Goal: Information Seeking & Learning: Learn about a topic

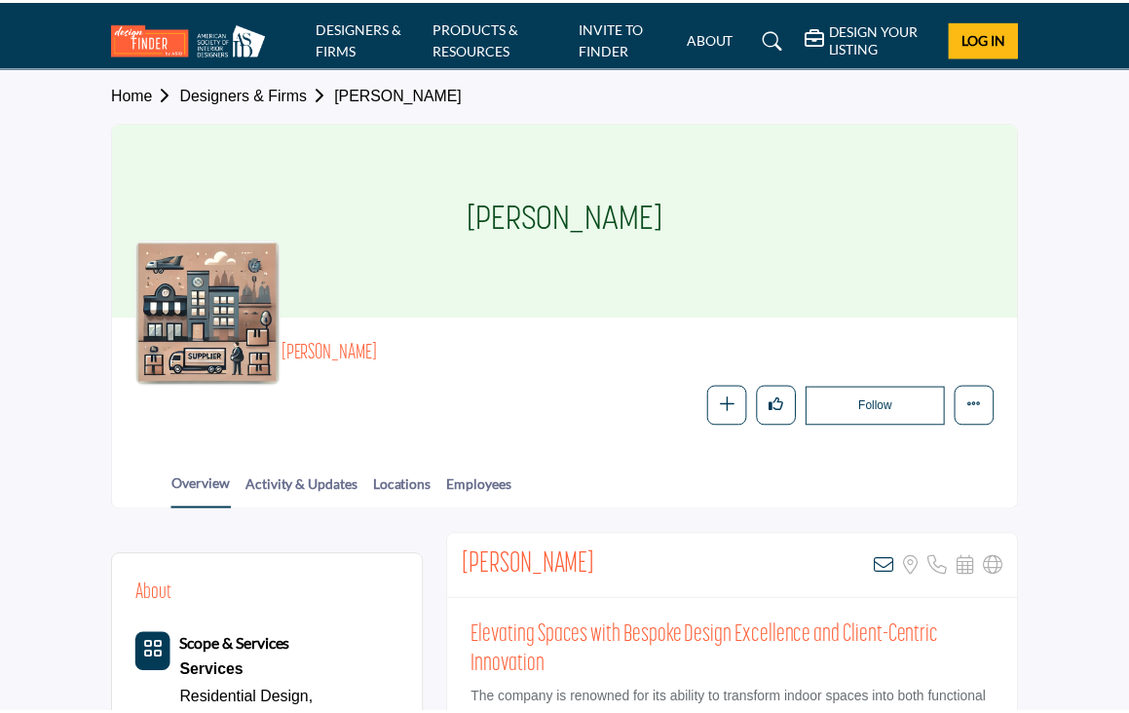
scroll to position [226, 0]
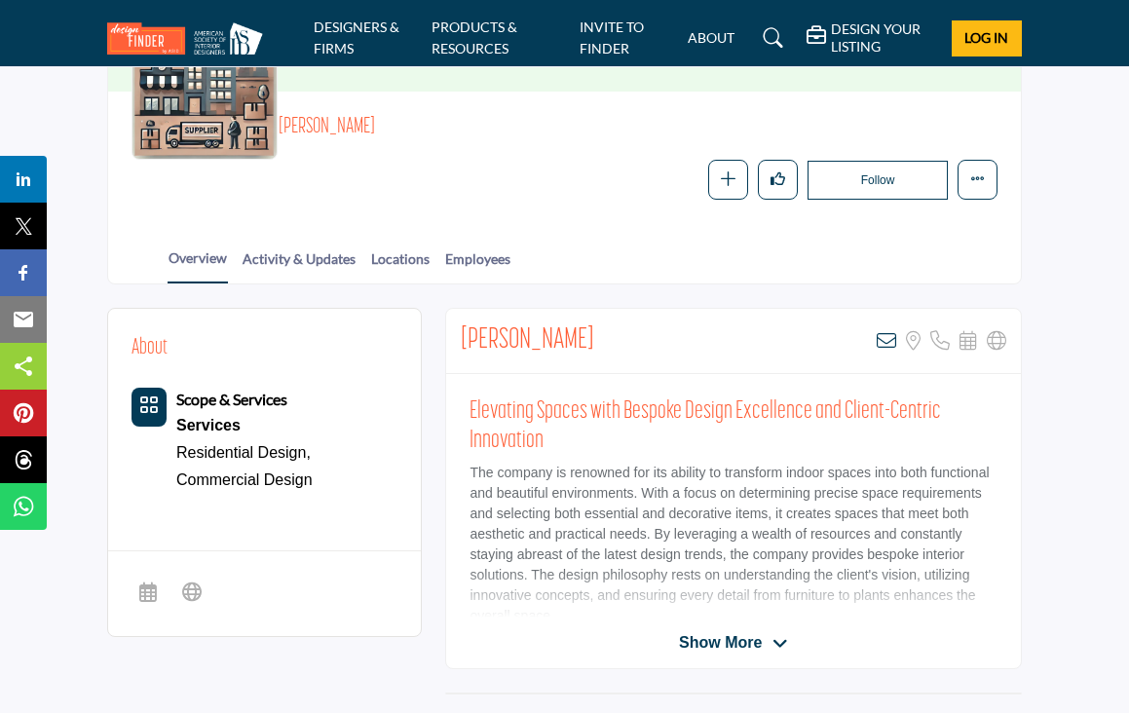
click at [740, 631] on span "Show More" at bounding box center [720, 642] width 83 height 23
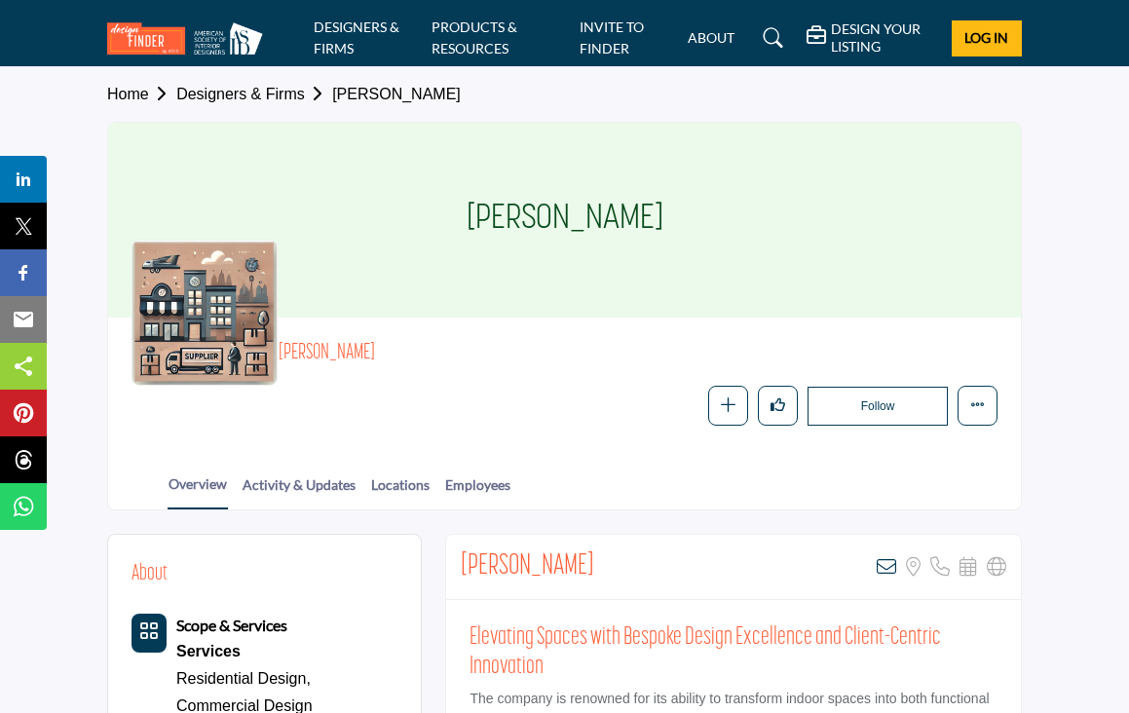
scroll to position [0, 0]
click at [341, 43] on link "DESIGNERS & FIRMS" at bounding box center [357, 38] width 86 height 38
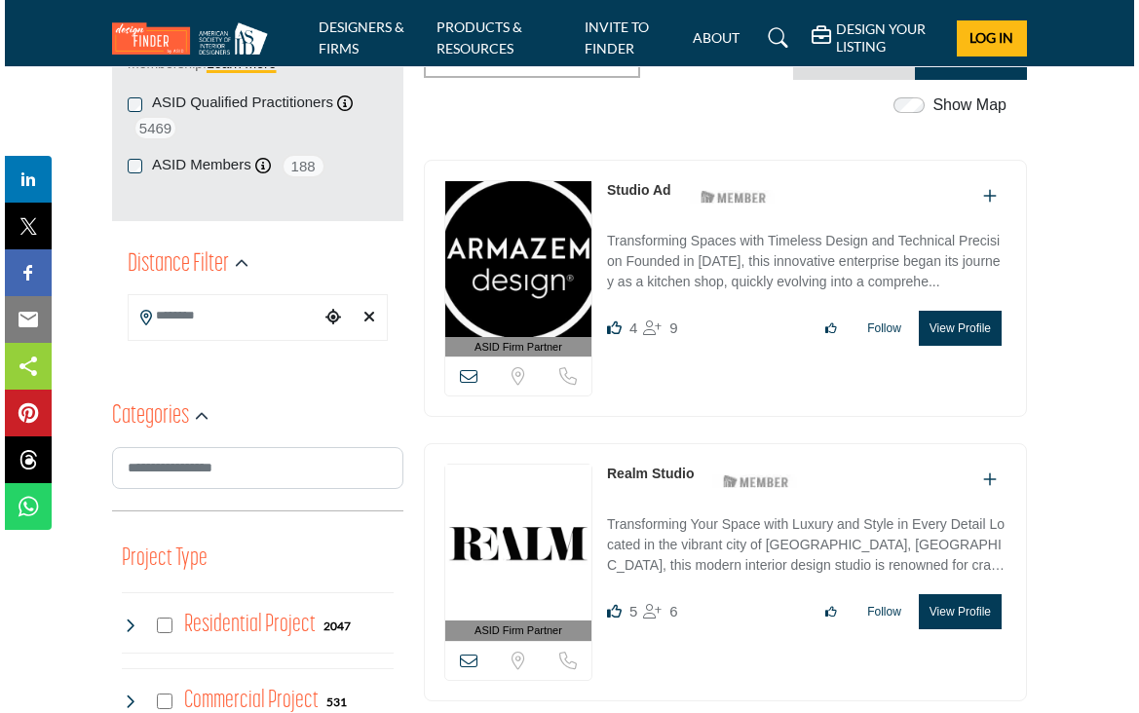
scroll to position [382, 0]
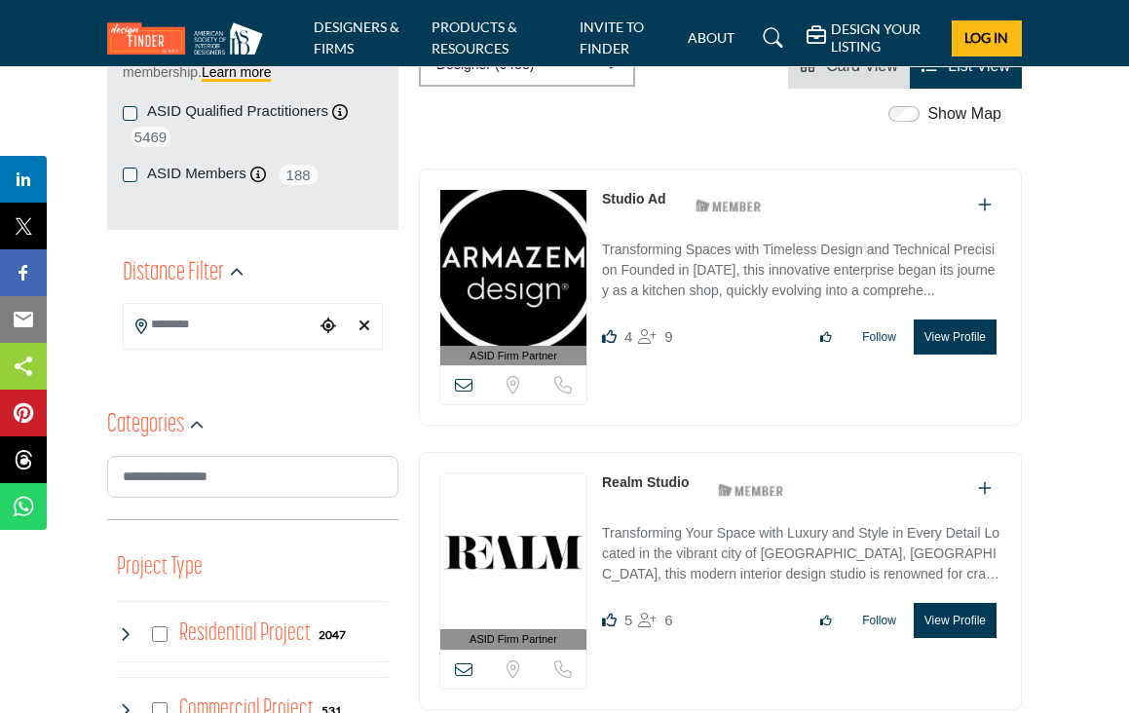
click at [950, 336] on button "View Profile" at bounding box center [955, 337] width 83 height 35
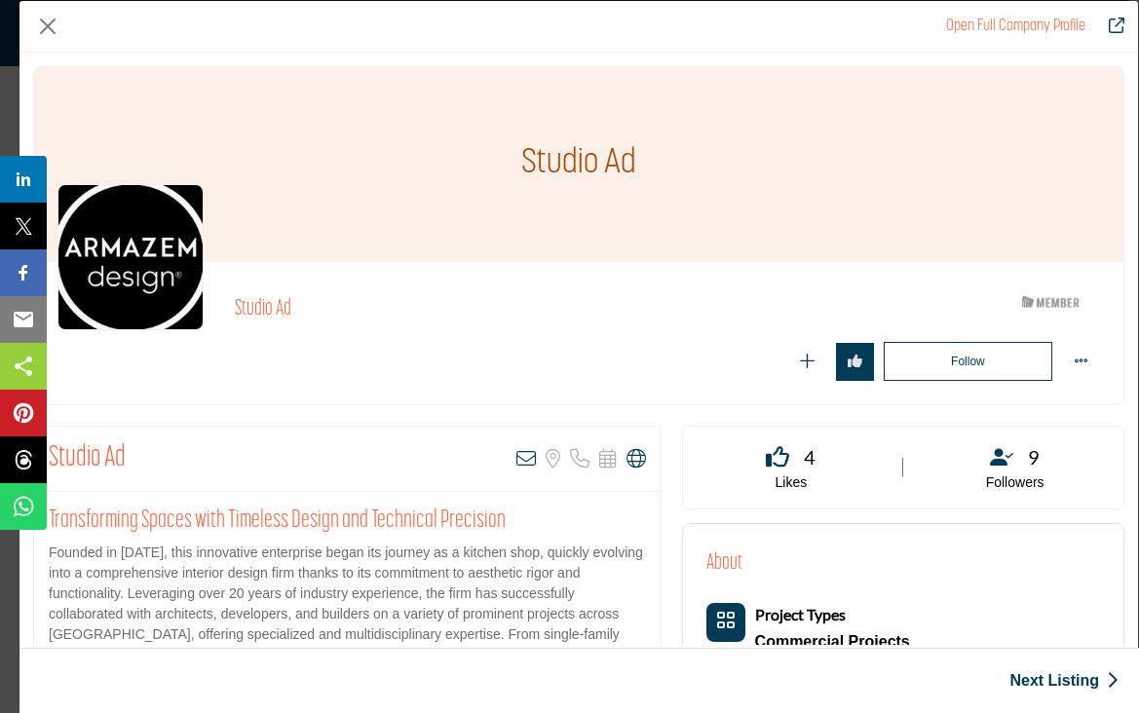
scroll to position [0, 0]
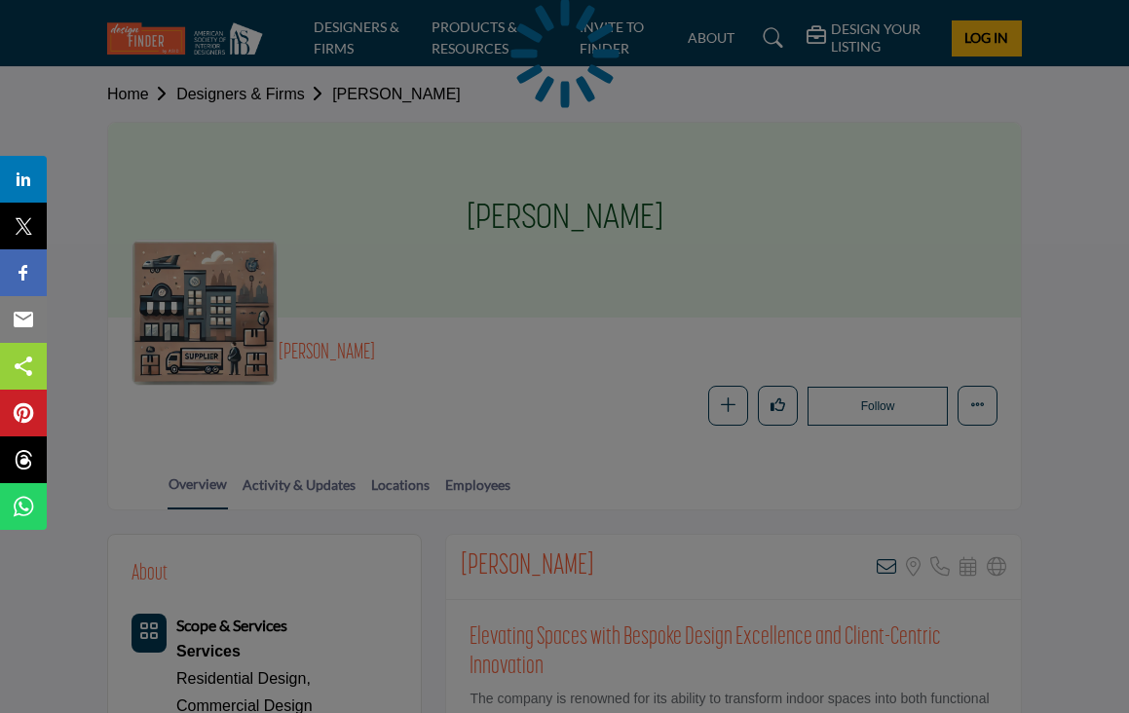
click at [351, 15] on div at bounding box center [564, 356] width 1129 height 713
click at [339, 42] on div at bounding box center [564, 356] width 1129 height 713
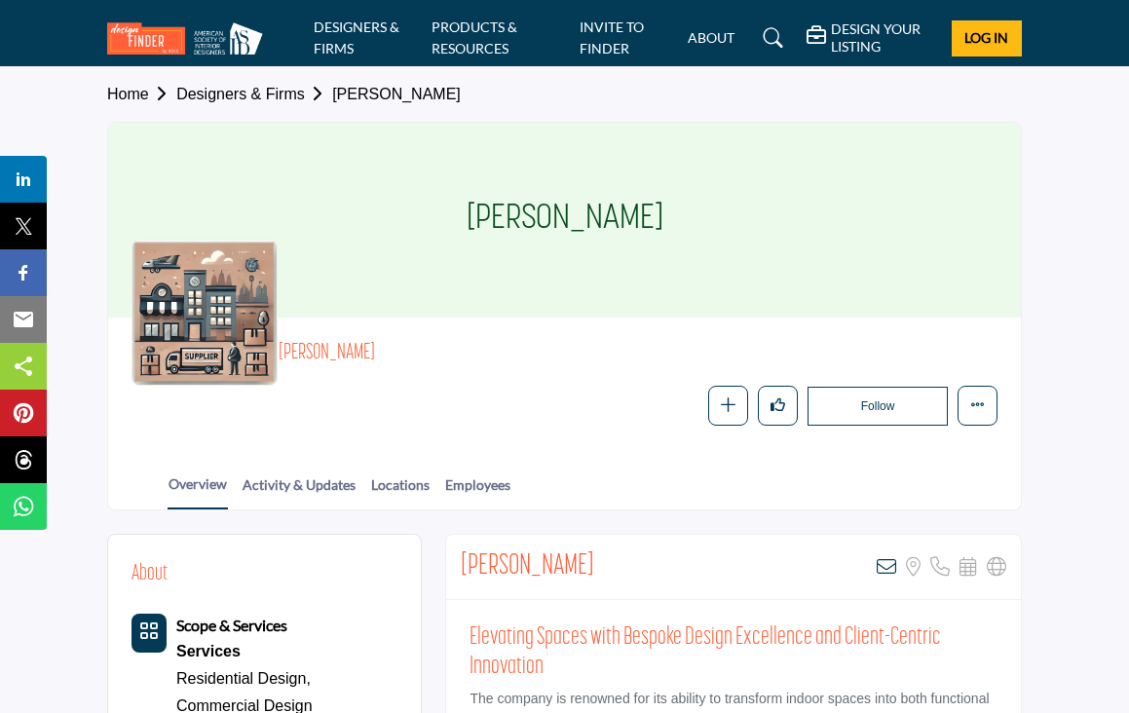
click at [340, 38] on li "DESIGNERS & FIRMS" at bounding box center [365, 38] width 103 height 43
click at [265, 94] on link "Designers & Firms" at bounding box center [254, 94] width 156 height 17
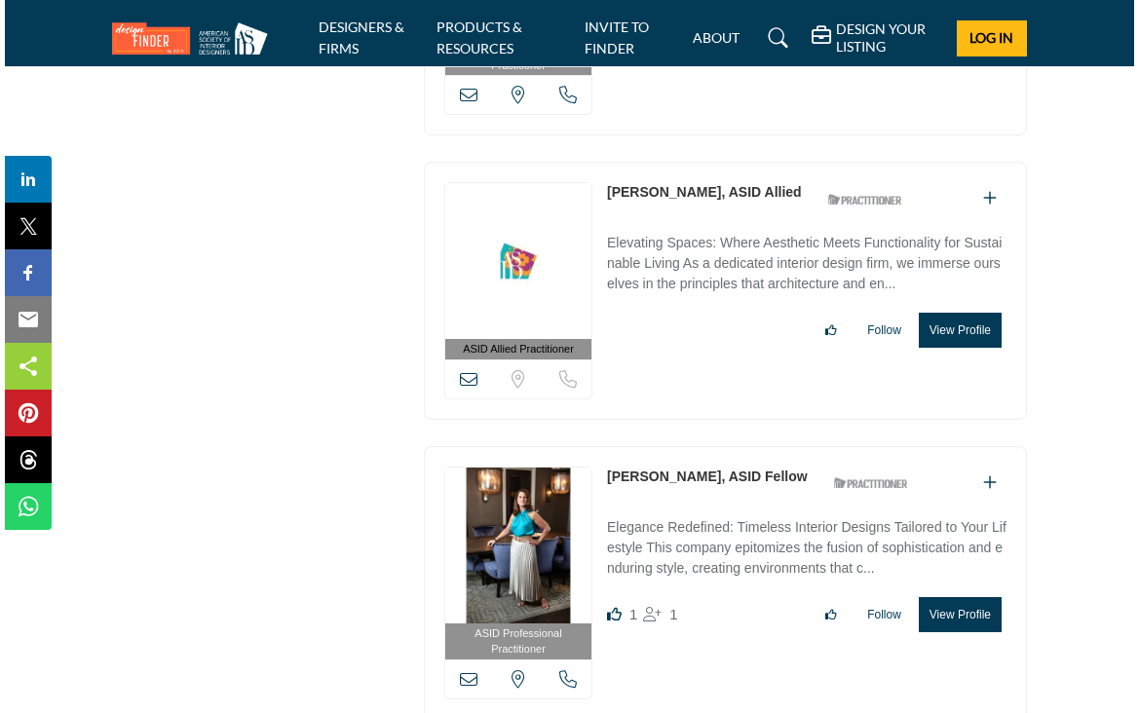
scroll to position [4985, 0]
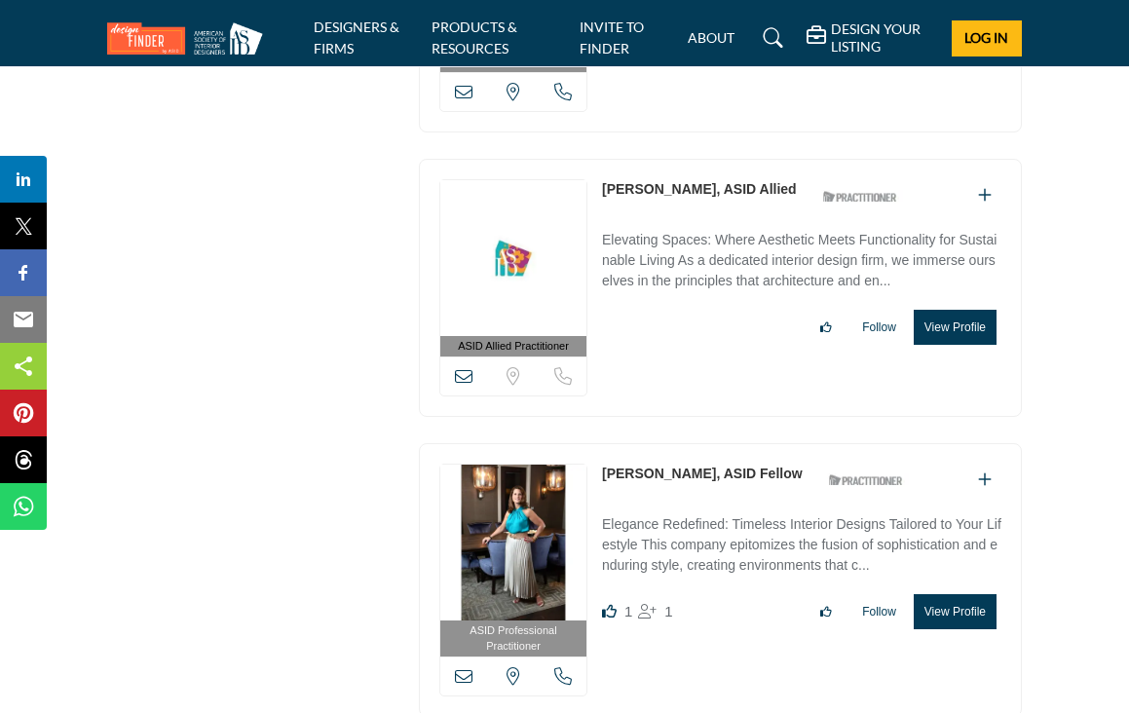
click at [943, 594] on button "View Profile" at bounding box center [955, 611] width 83 height 35
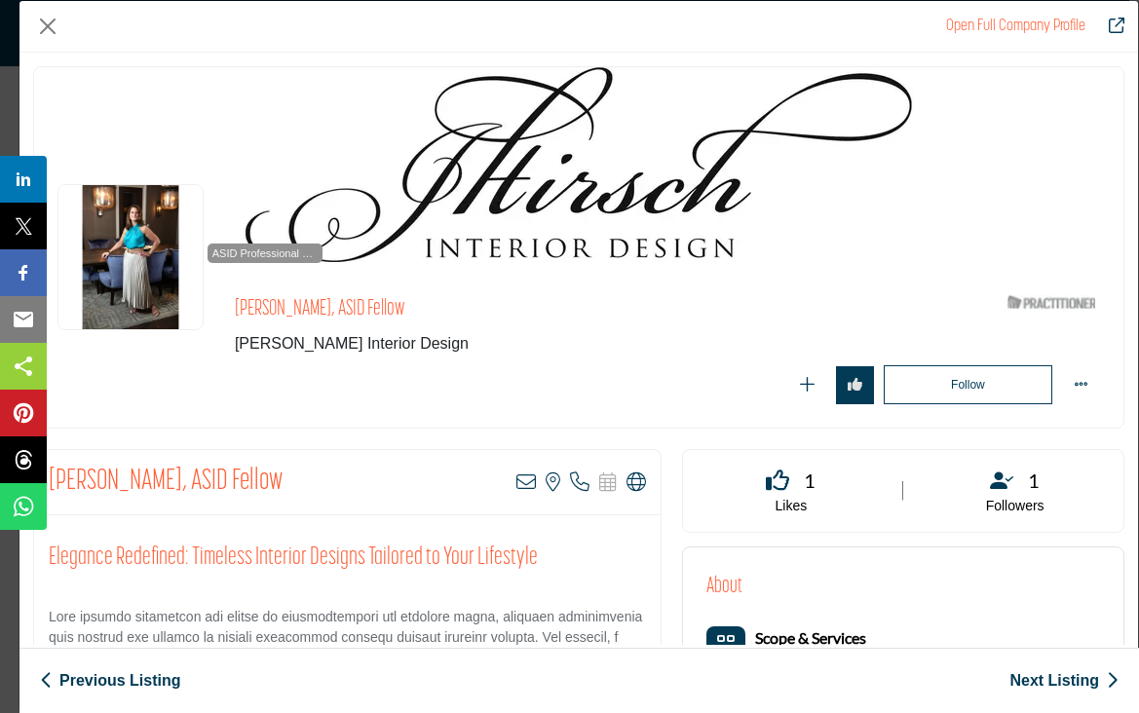
scroll to position [0, 0]
